Goal: Task Accomplishment & Management: Manage account settings

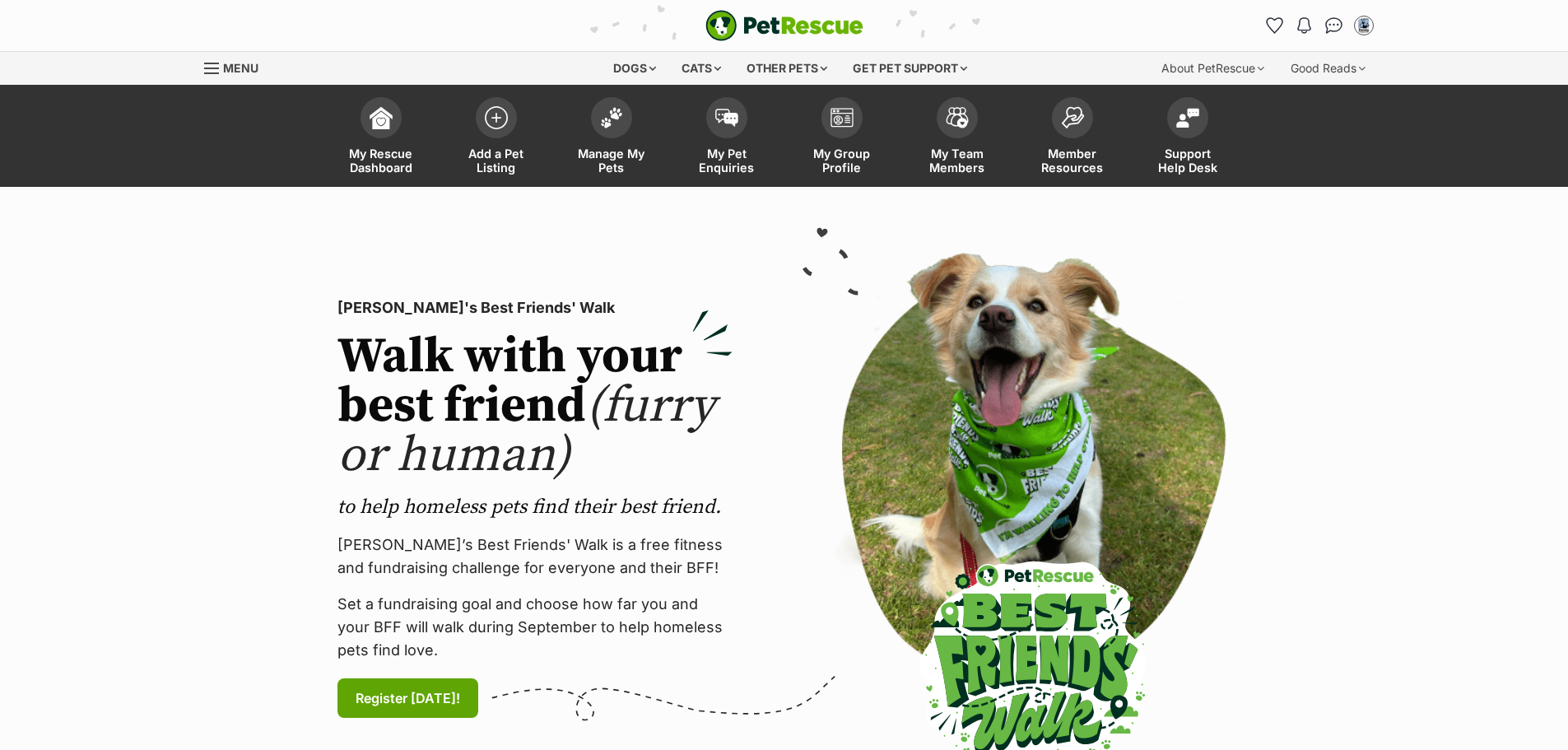
click at [607, 118] on img at bounding box center [611, 117] width 23 height 22
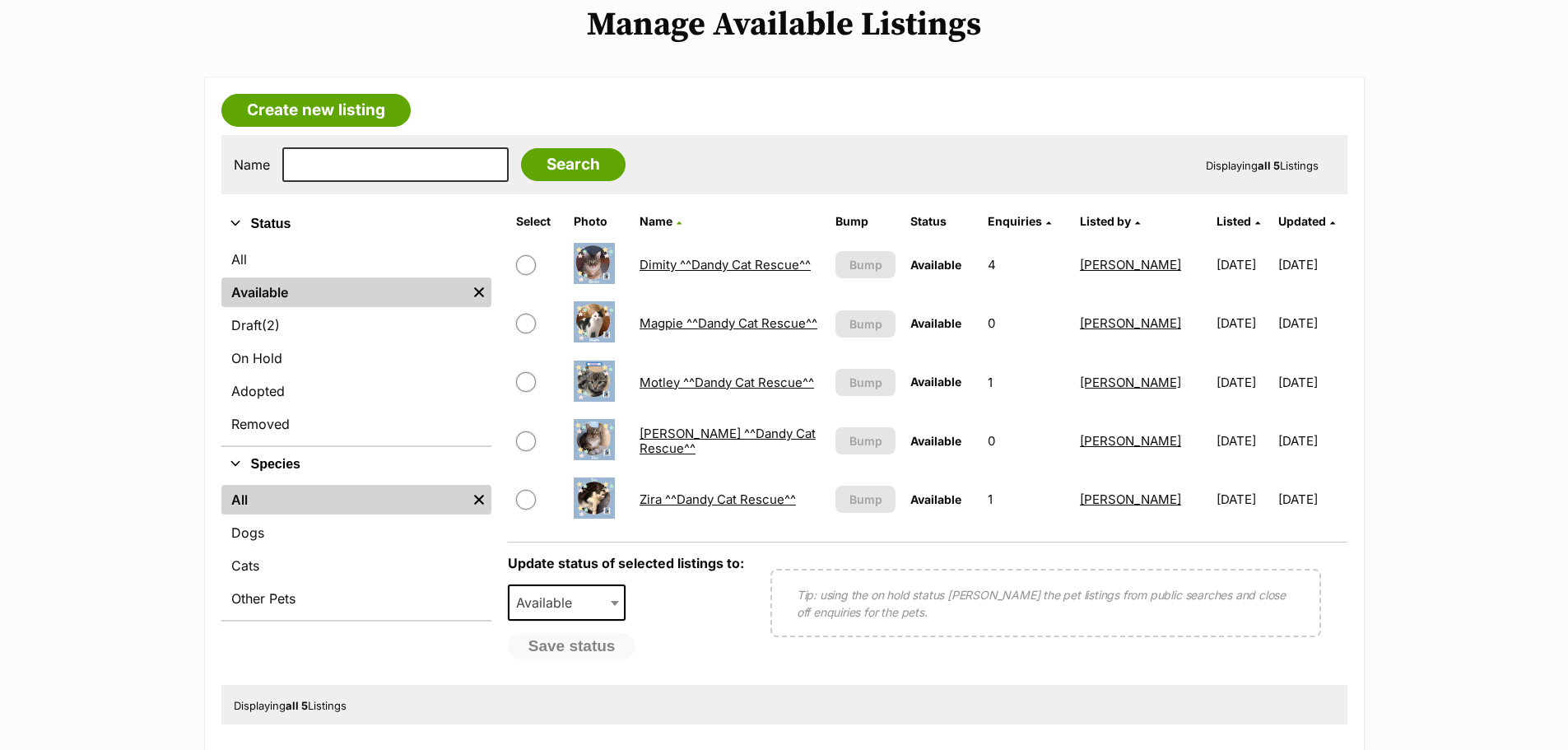
scroll to position [330, 0]
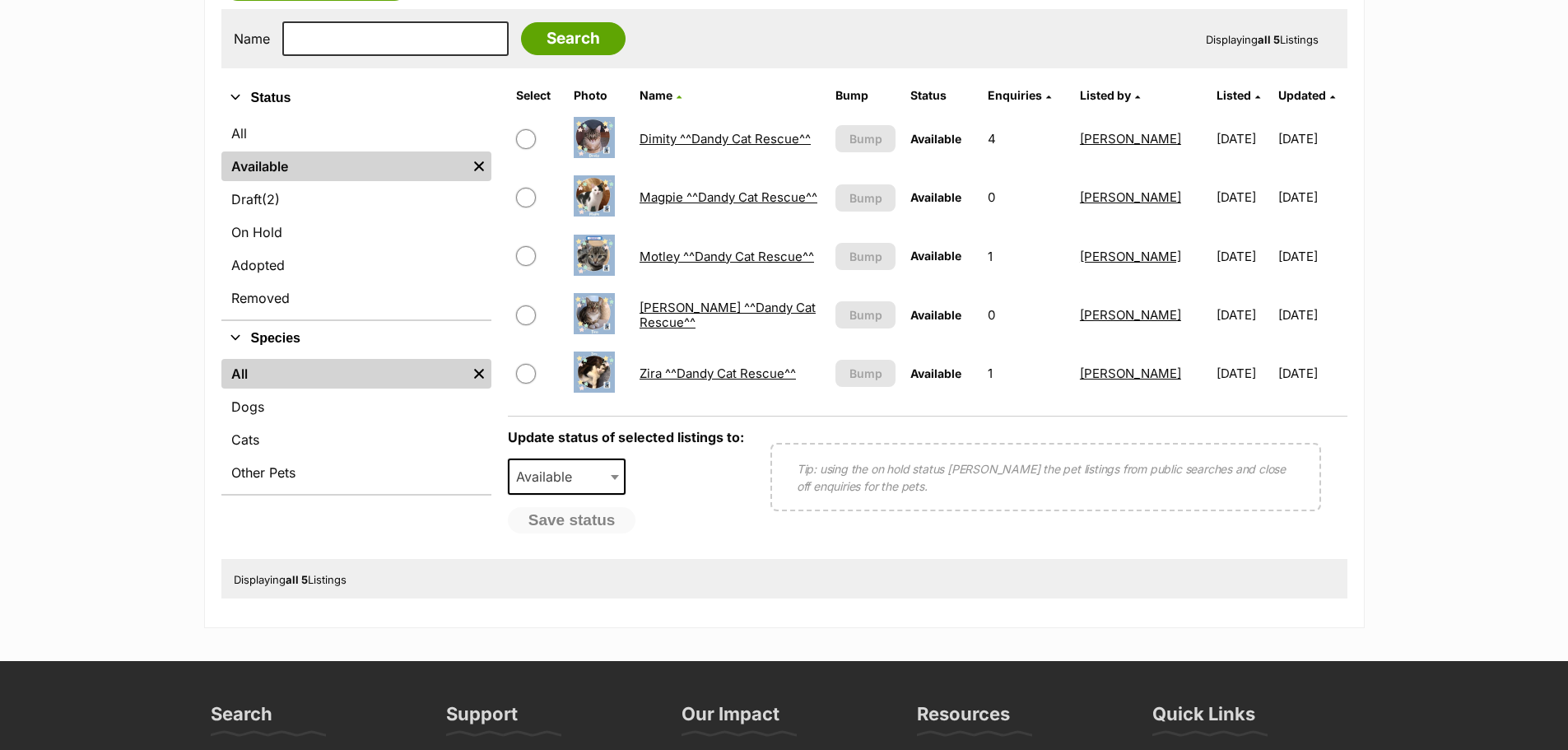
click at [675, 259] on link "Motley ^^Dandy Cat Rescue^^" at bounding box center [726, 257] width 175 height 16
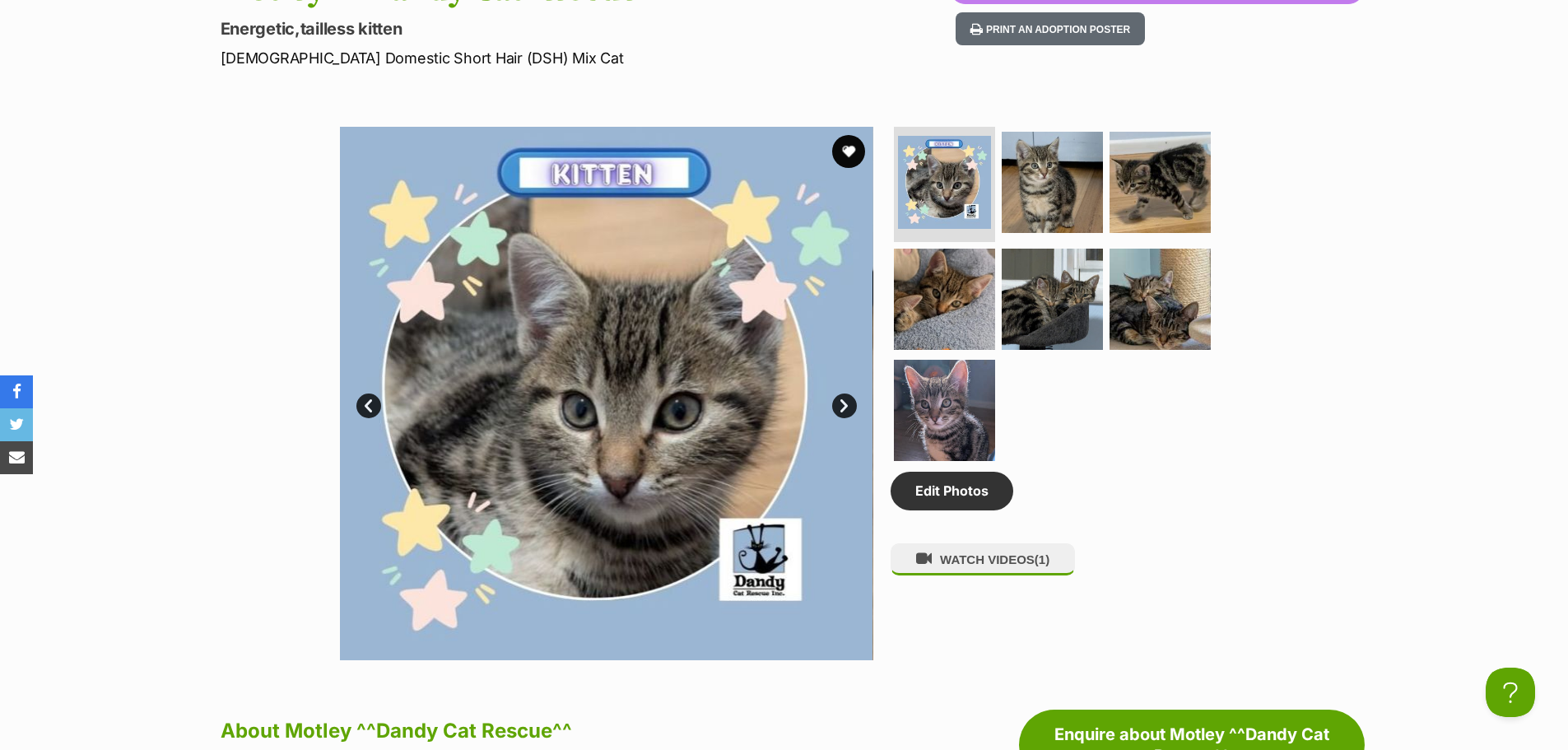
scroll to position [165, 0]
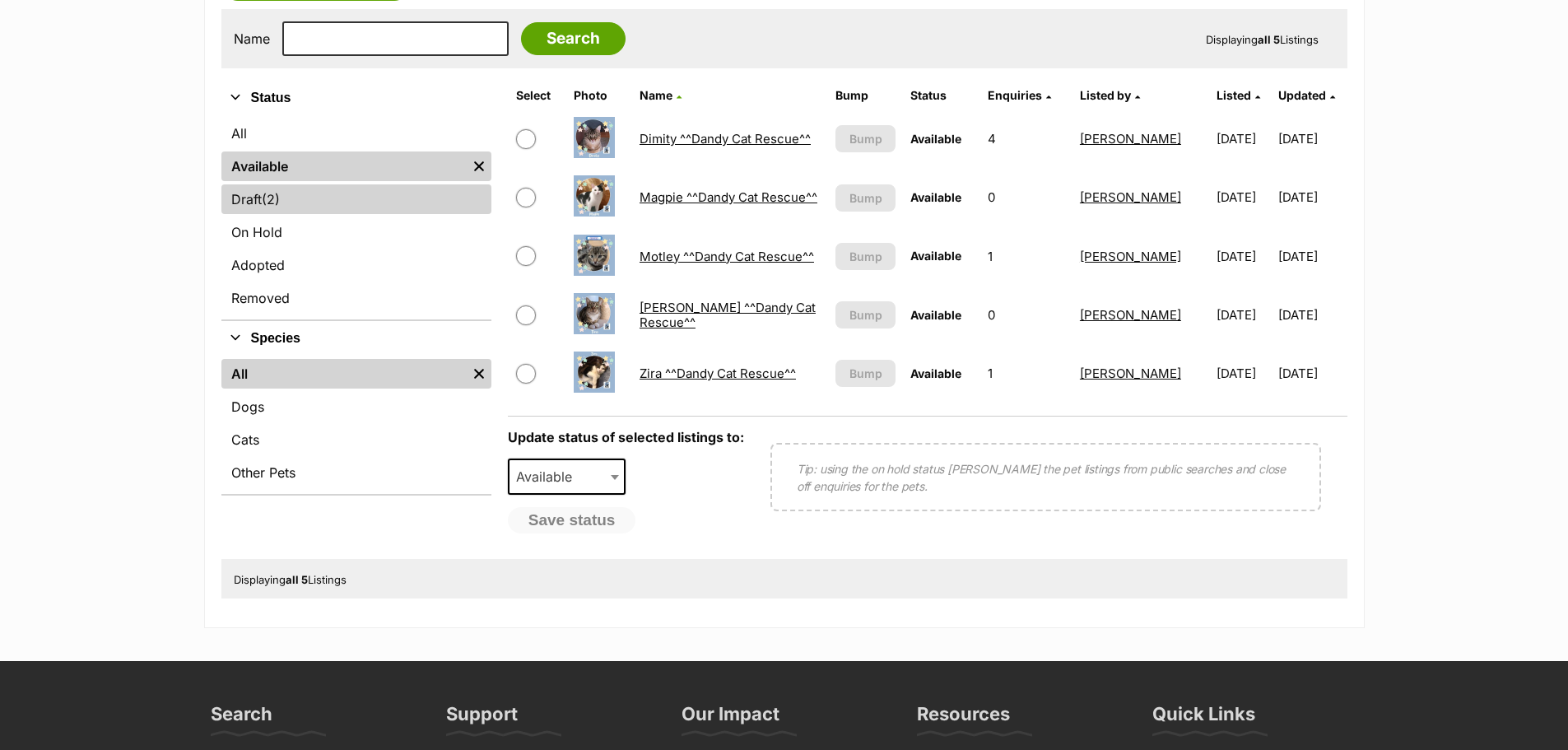
click at [246, 193] on link "Draft (2) Items" at bounding box center [356, 199] width 270 height 30
